Goal: Register for event/course

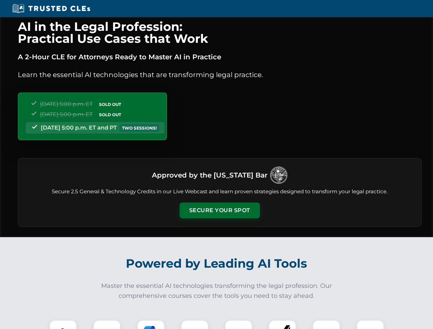
click at [219, 210] on button "Secure Your Spot" at bounding box center [220, 211] width 80 height 16
click at [63, 325] on img at bounding box center [63, 334] width 20 height 20
click at [107, 325] on div at bounding box center [106, 333] width 27 height 27
click at [151, 325] on div at bounding box center [150, 333] width 27 height 27
click at [195, 325] on img at bounding box center [194, 333] width 19 height 19
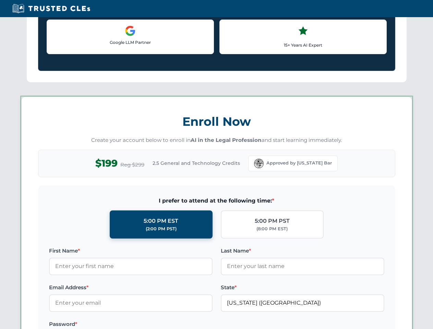
click at [282, 325] on div "AI in the Legal Profession: Practical Use Cases that Work A 2-Hour CLE for Atto…" at bounding box center [216, 321] width 433 height 1604
